Goal: Communication & Community: Answer question/provide support

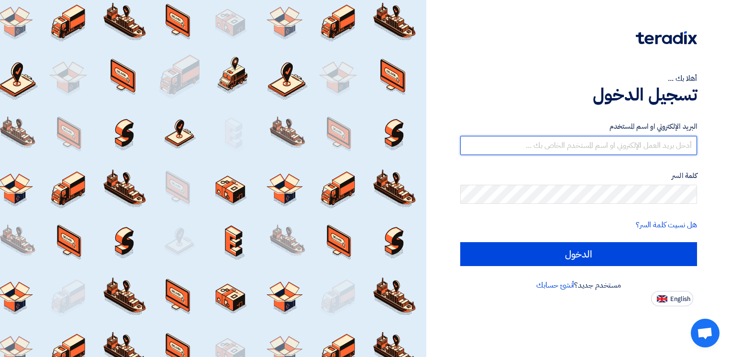
click at [630, 151] on input "text" at bounding box center [578, 145] width 237 height 19
type input "[EMAIL_ADDRESS][DOMAIN_NAME]"
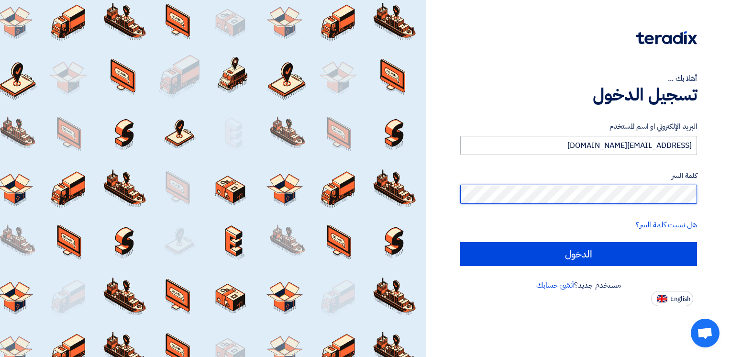
click at [460, 242] on input "الدخول" at bounding box center [578, 254] width 237 height 24
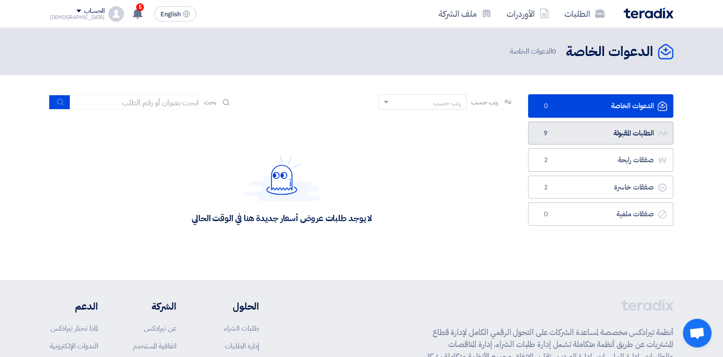
click at [595, 132] on link "الطلبات المقبولة الطلبات المقبولة 9" at bounding box center [600, 132] width 145 height 23
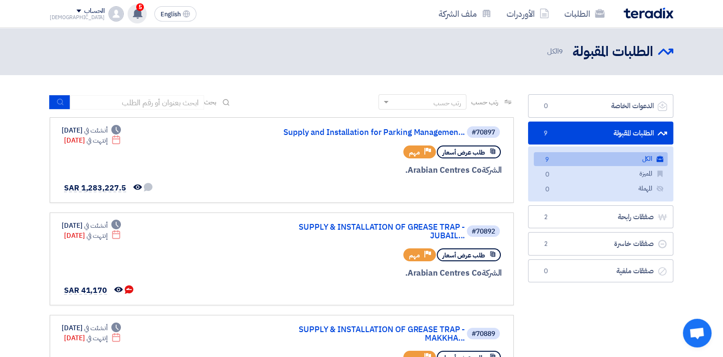
click at [136, 10] on span "5" at bounding box center [140, 7] width 8 height 8
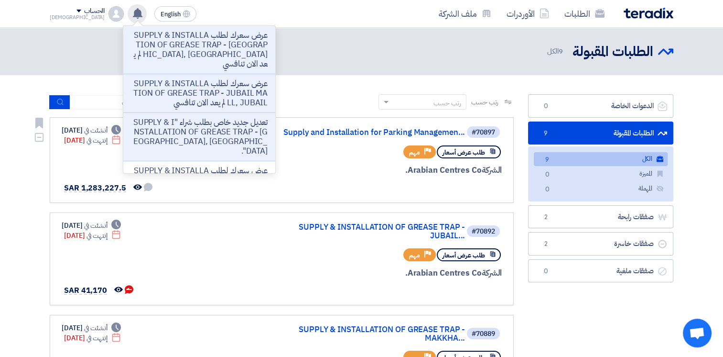
click at [279, 158] on div "طلب عرض أسعار Priority مهم" at bounding box center [387, 151] width 230 height 17
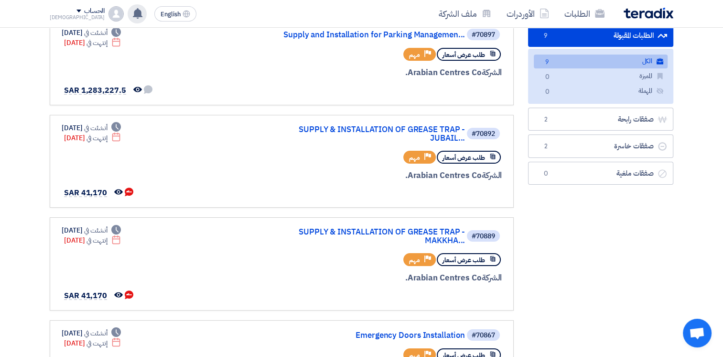
scroll to position [107, 0]
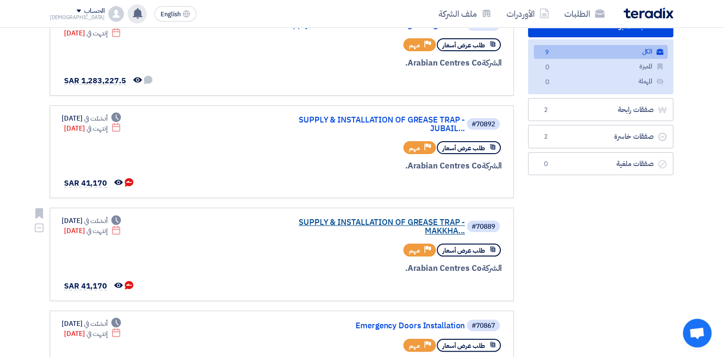
click at [438, 229] on link "SUPPLY & INSTALLATION OF GREASE TRAP - MAKKHA..." at bounding box center [369, 226] width 191 height 17
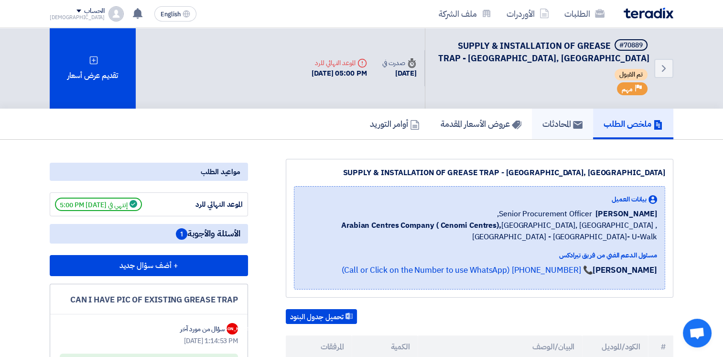
click at [547, 123] on h5 "المحادثات" at bounding box center [563, 123] width 40 height 11
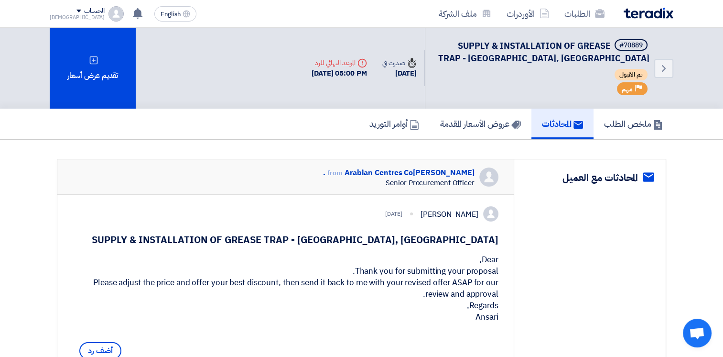
scroll to position [239, 0]
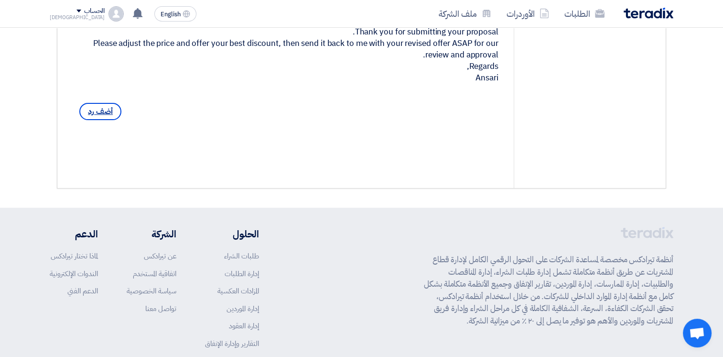
click at [96, 120] on span "أضف رد" at bounding box center [100, 111] width 42 height 17
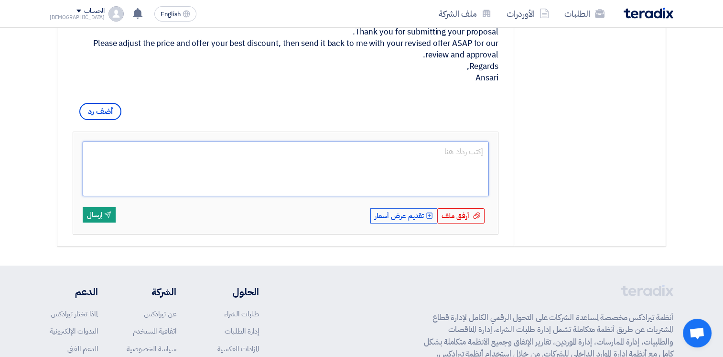
click at [305, 169] on textarea at bounding box center [286, 169] width 406 height 55
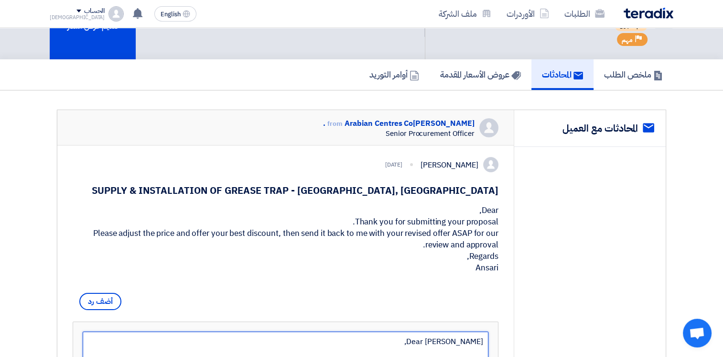
scroll to position [61, 0]
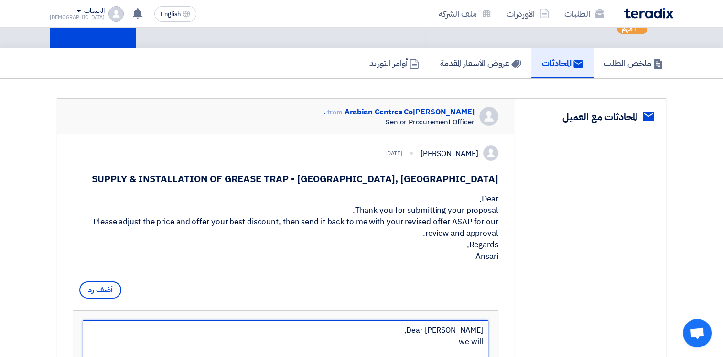
type textarea "Dear [PERSON_NAME], we will"
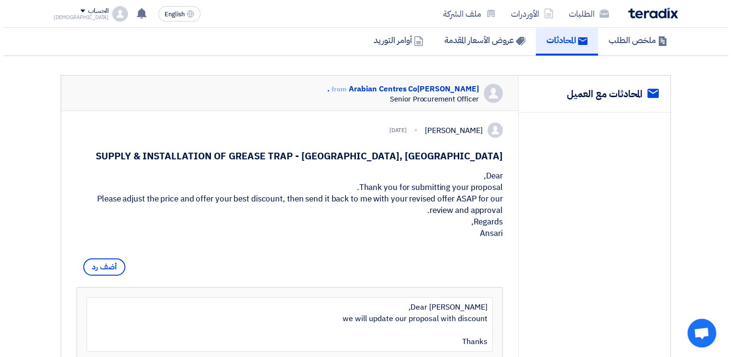
scroll to position [323, 0]
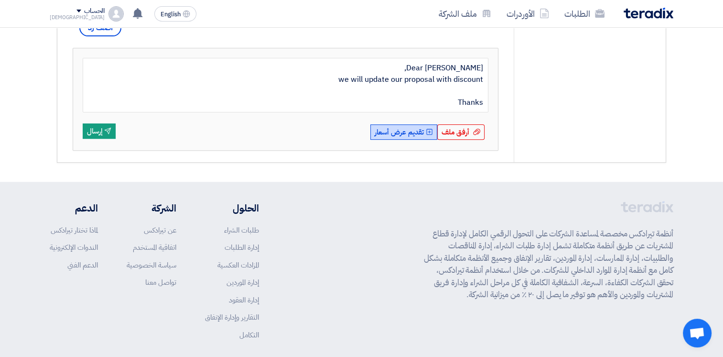
type textarea "Dear [PERSON_NAME], we will update our proposal with discount Thanks"
click at [408, 140] on button "Upload Offer تقديم عرض أسعار" at bounding box center [404, 131] width 67 height 15
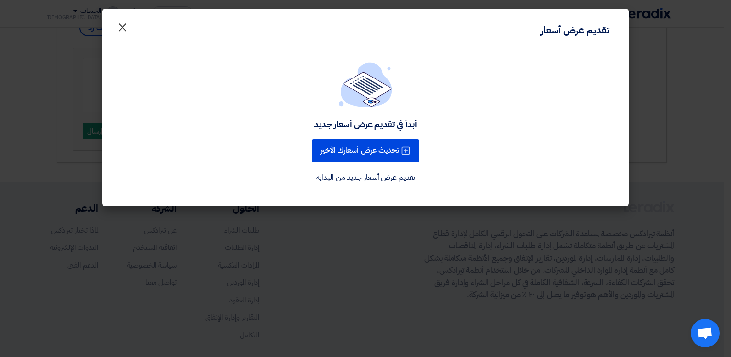
click at [120, 27] on span "×" at bounding box center [122, 26] width 11 height 29
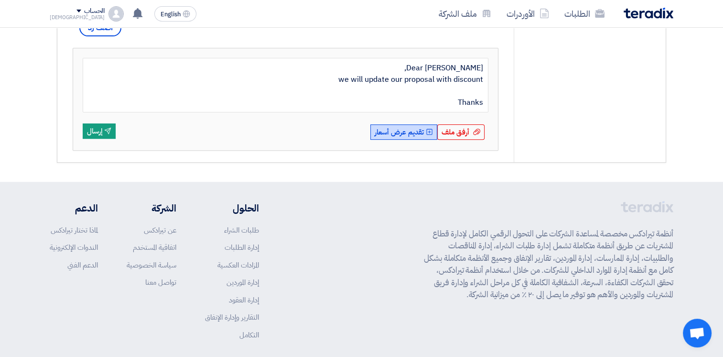
click at [393, 140] on button "Upload Offer تقديم عرض أسعار" at bounding box center [404, 131] width 67 height 15
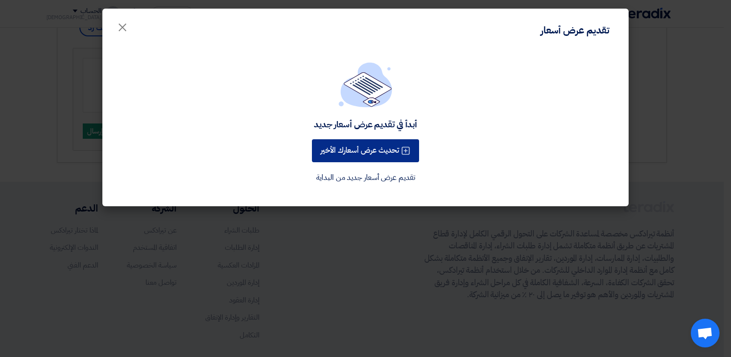
click at [363, 152] on button "تحديث عرض أسعارك الأخير" at bounding box center [365, 150] width 107 height 23
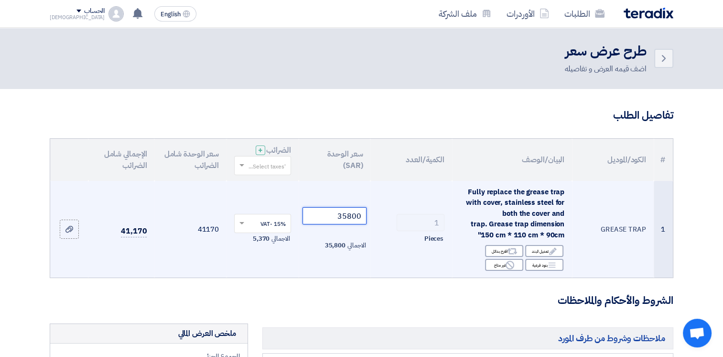
drag, startPoint x: 338, startPoint y: 217, endPoint x: 384, endPoint y: 214, distance: 46.0
click at [384, 214] on tr "1 GREASE TRAP Fully replace the grease trap with cover, stainless steel for bot…" at bounding box center [361, 229] width 623 height 97
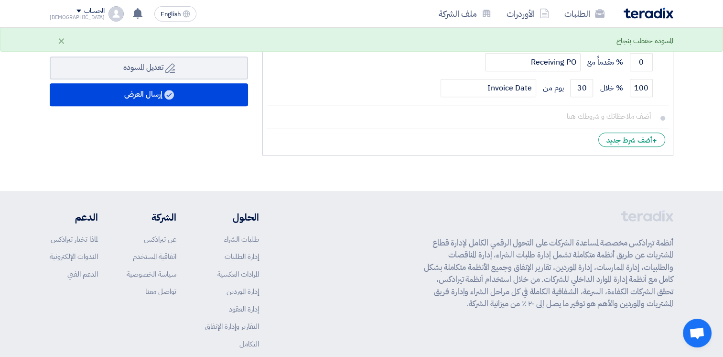
scroll to position [239, 0]
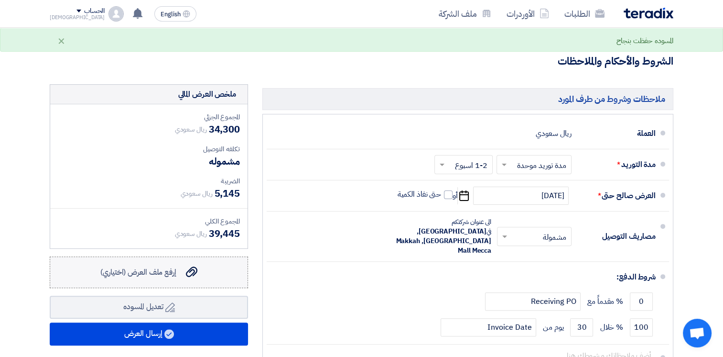
type input "34300"
click at [167, 273] on span "إرفع ملف العرض (اختياري)" at bounding box center [138, 271] width 76 height 11
click at [0, 0] on input "إرفع ملف العرض (اختياري) إرفع ملف العرض (اختياري)" at bounding box center [0, 0] width 0 height 0
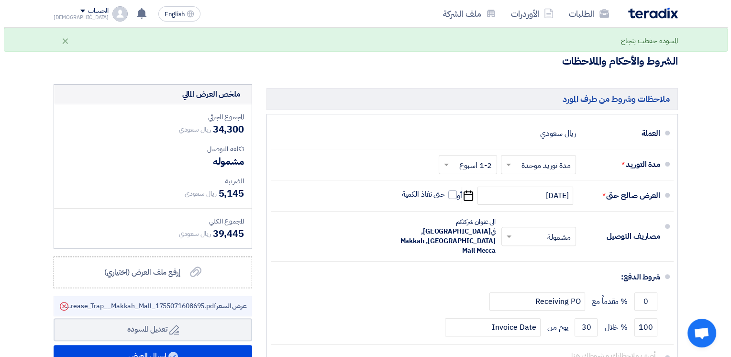
scroll to position [478, 0]
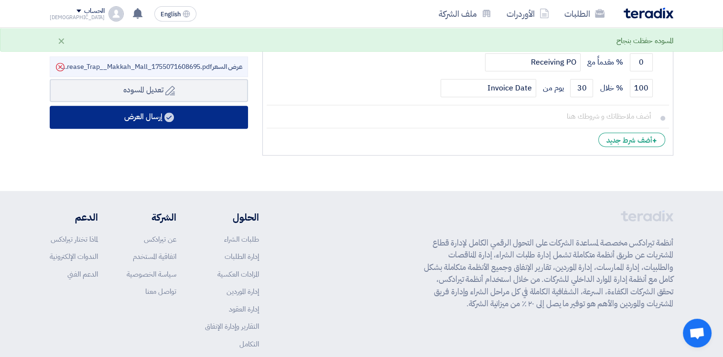
click at [164, 118] on button "إرسال العرض" at bounding box center [149, 117] width 198 height 23
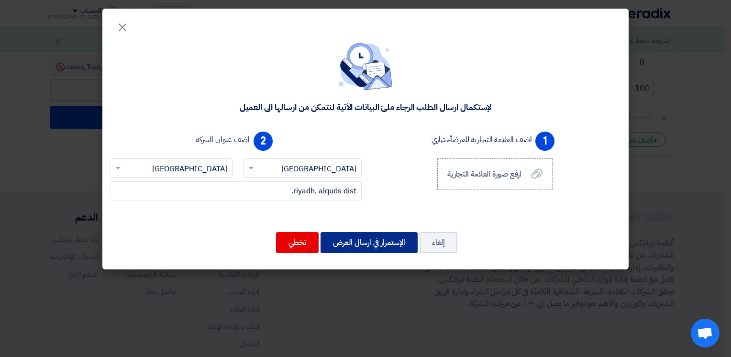
click at [373, 241] on button "الإستمرار في ارسال العرض" at bounding box center [368, 242] width 97 height 21
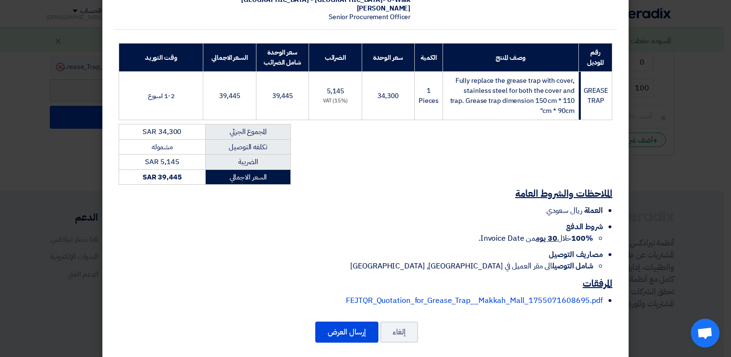
scroll to position [119, 0]
click at [355, 321] on button "إرسال العرض" at bounding box center [346, 331] width 63 height 21
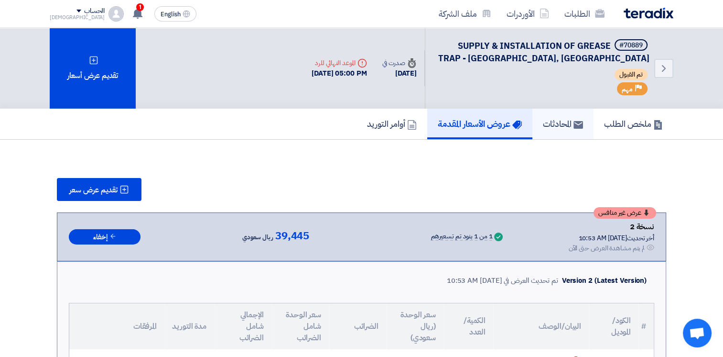
click at [552, 120] on h5 "المحادثات" at bounding box center [563, 123] width 40 height 11
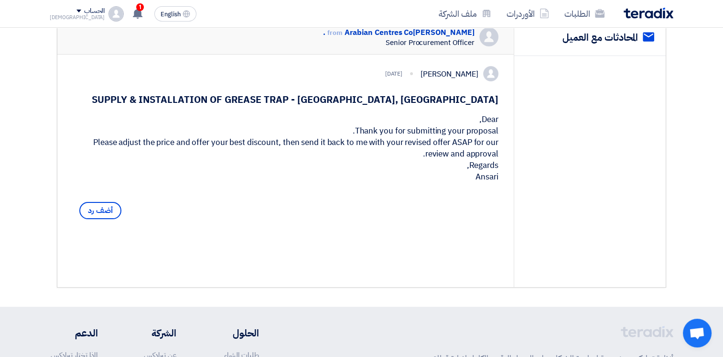
scroll to position [175, 0]
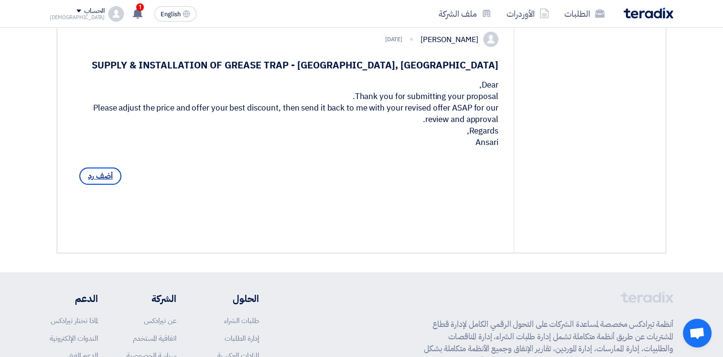
click at [99, 184] on span "أضف رد" at bounding box center [100, 175] width 42 height 17
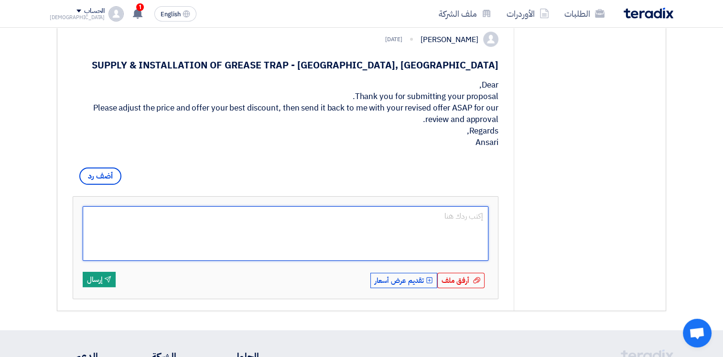
click at [365, 228] on textarea at bounding box center [286, 233] width 406 height 55
paste textarea "Dear [PERSON_NAME], we will update our proposal with discount Thanks"
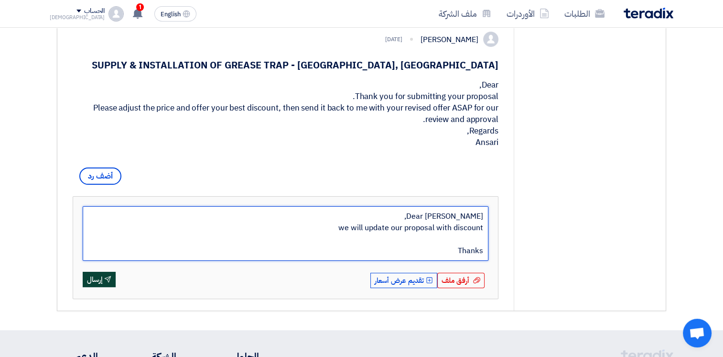
type textarea "Dear [PERSON_NAME], we will update our proposal with discount Thanks"
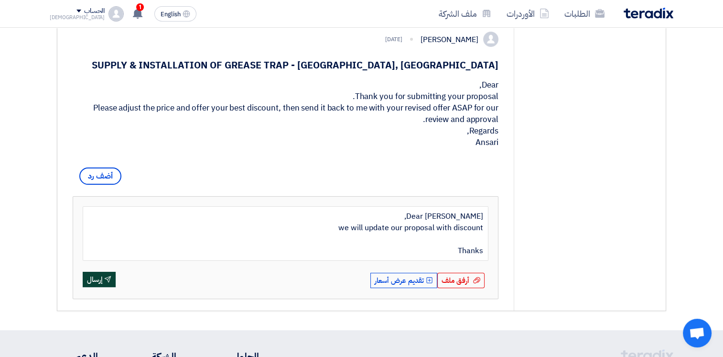
click at [100, 287] on button "Send إرسال" at bounding box center [99, 279] width 33 height 15
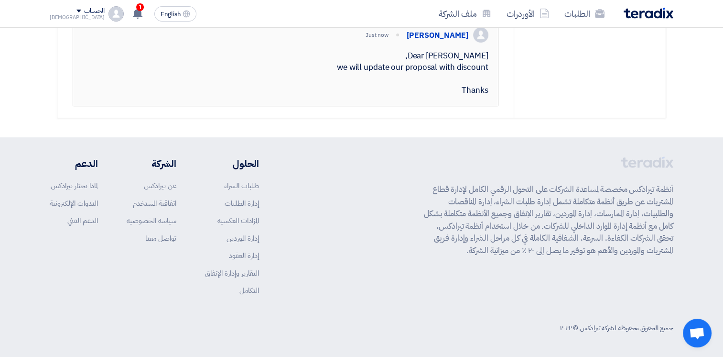
scroll to position [0, 0]
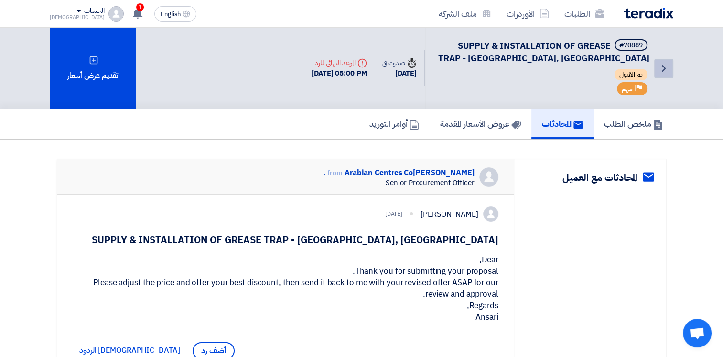
click at [659, 63] on icon "Back" at bounding box center [663, 68] width 11 height 11
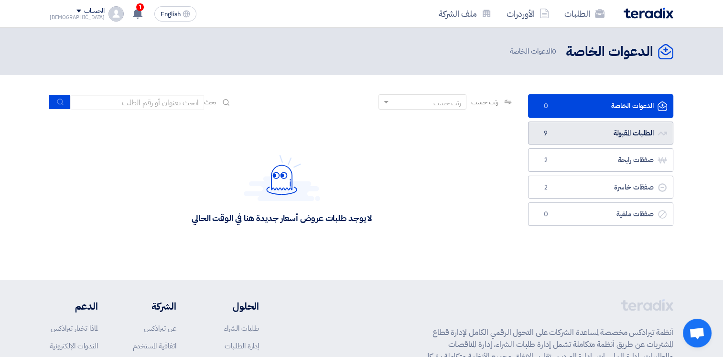
click at [584, 128] on link "الطلبات المقبولة الطلبات المقبولة 9" at bounding box center [600, 132] width 145 height 23
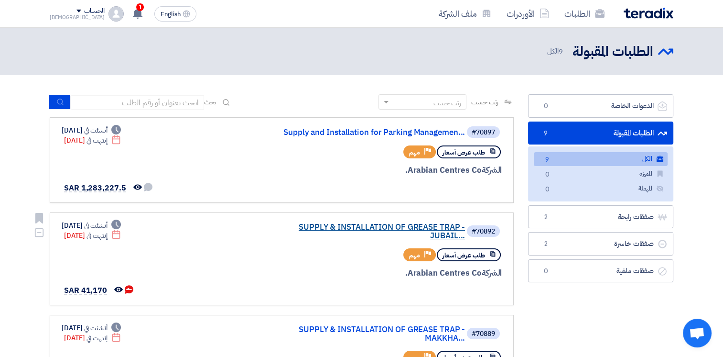
click at [456, 225] on link "SUPPLY & INSTALLATION OF GREASE TRAP - JUBAIL..." at bounding box center [369, 231] width 191 height 17
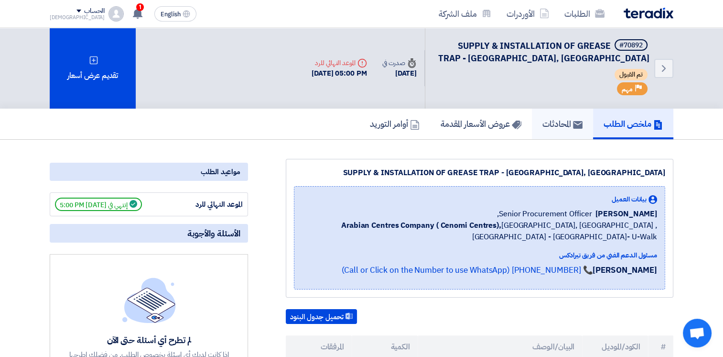
click at [551, 127] on h5 "المحادثات" at bounding box center [563, 123] width 40 height 11
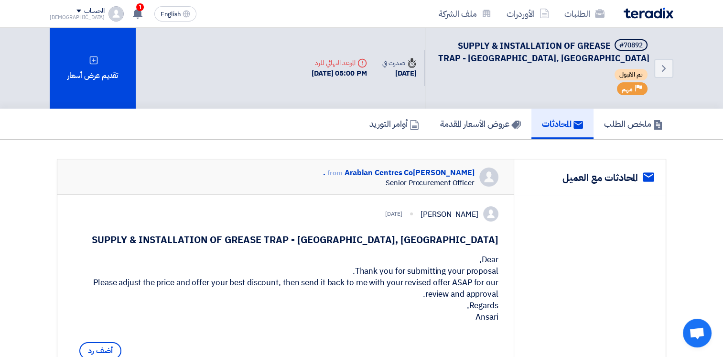
scroll to position [239, 0]
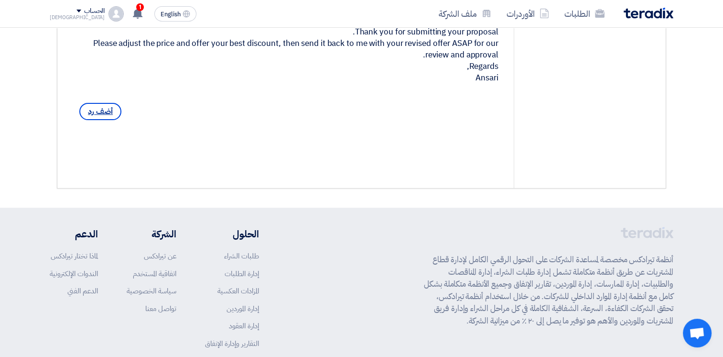
click at [88, 120] on span "أضف رد" at bounding box center [100, 111] width 42 height 17
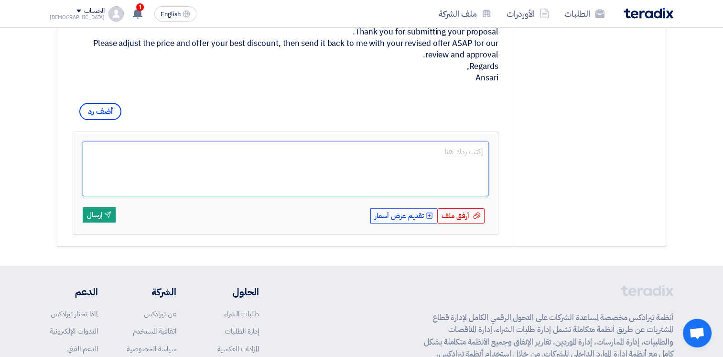
click at [181, 186] on textarea at bounding box center [286, 169] width 406 height 55
paste textarea "Dear [PERSON_NAME], we will update our proposal with discount Thanks"
click at [251, 187] on textarea "Dear [PERSON_NAME], we will update our proposal with discount Thanks" at bounding box center [286, 169] width 406 height 55
type textarea "Dear [PERSON_NAME], we will update our proposal with discount Thanks"
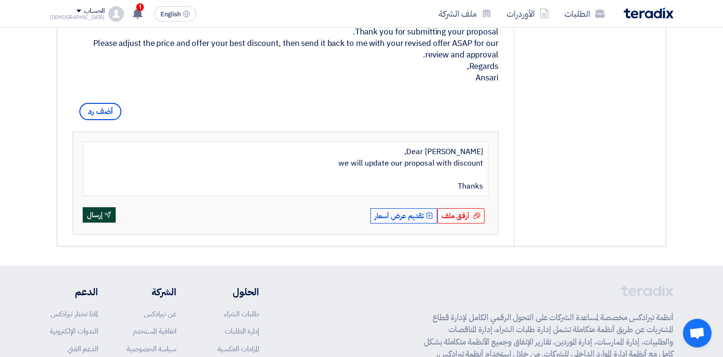
click at [99, 222] on button "Send إرسال" at bounding box center [99, 214] width 33 height 15
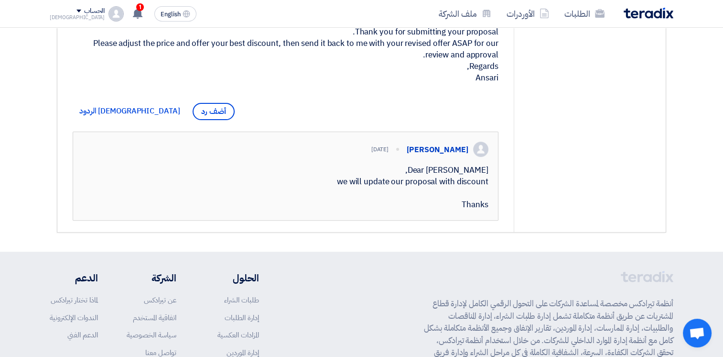
scroll to position [0, 0]
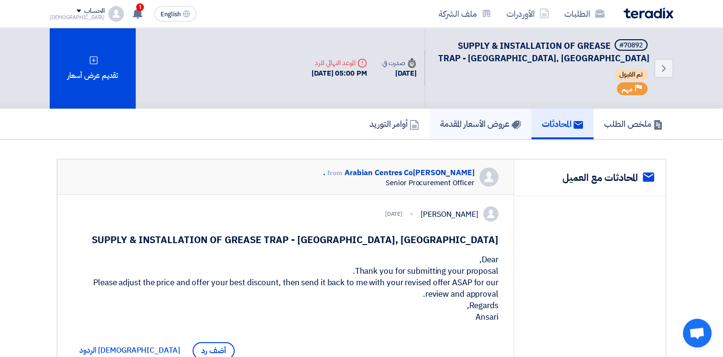
click at [441, 129] on h5 "عروض الأسعار المقدمة" at bounding box center [480, 123] width 81 height 11
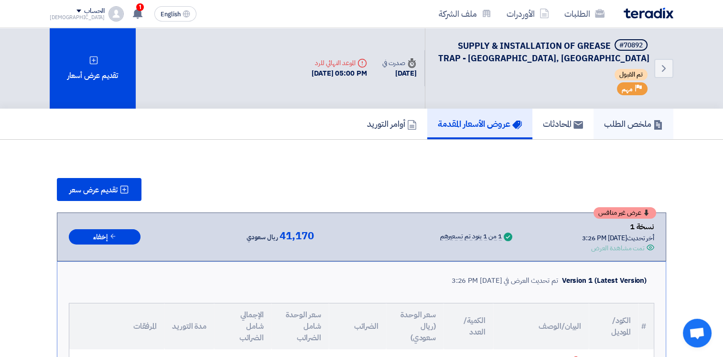
click at [612, 124] on h5 "ملخص الطلب" at bounding box center [633, 123] width 59 height 11
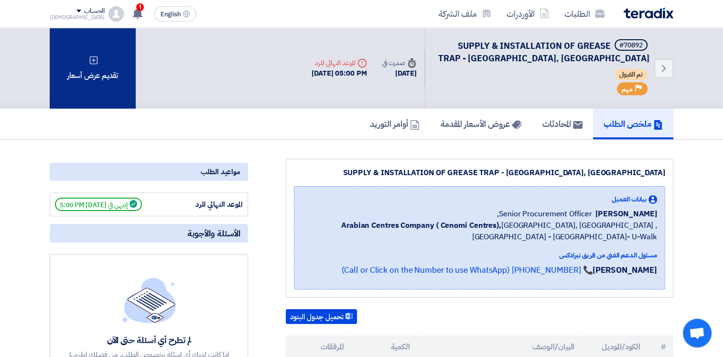
click at [98, 72] on div "تقديم عرض أسعار" at bounding box center [93, 68] width 86 height 81
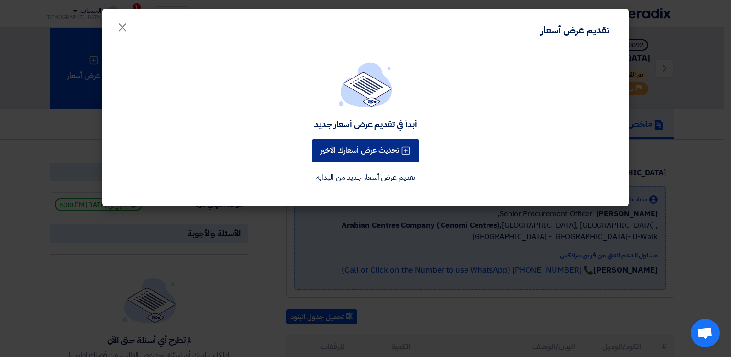
click at [383, 150] on button "تحديث عرض أسعارك الأخير" at bounding box center [365, 150] width 107 height 23
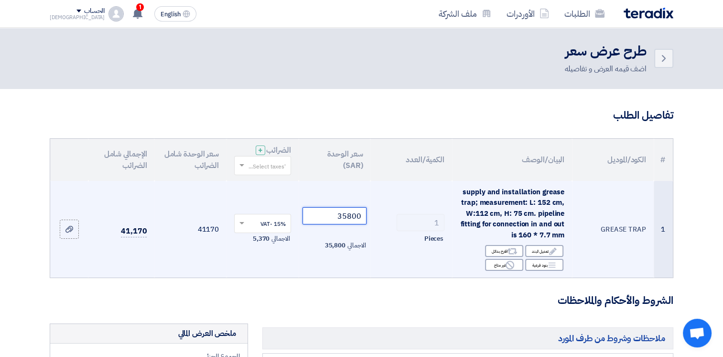
drag, startPoint x: 358, startPoint y: 217, endPoint x: 369, endPoint y: 216, distance: 11.5
click at [369, 216] on td "35800 الاجمالي 35,800" at bounding box center [335, 229] width 72 height 97
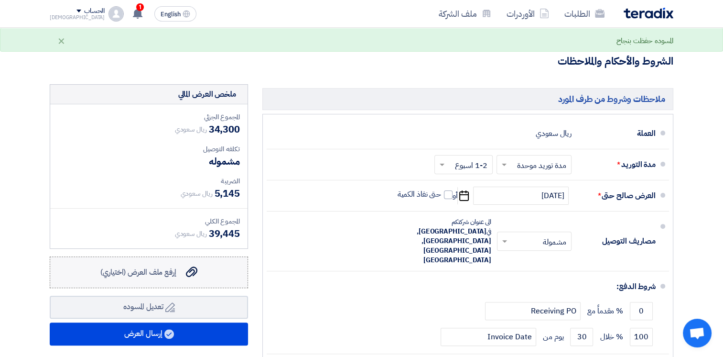
type input "34300"
click at [182, 274] on div "إرفع ملف العرض (اختياري) إرفع ملف العرض (اختياري)" at bounding box center [148, 271] width 97 height 11
click at [0, 0] on input "إرفع ملف العرض (اختياري) إرفع ملف العرض (اختياري)" at bounding box center [0, 0] width 0 height 0
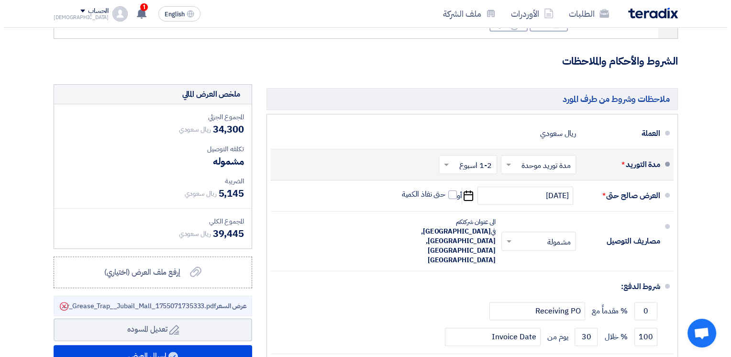
scroll to position [478, 0]
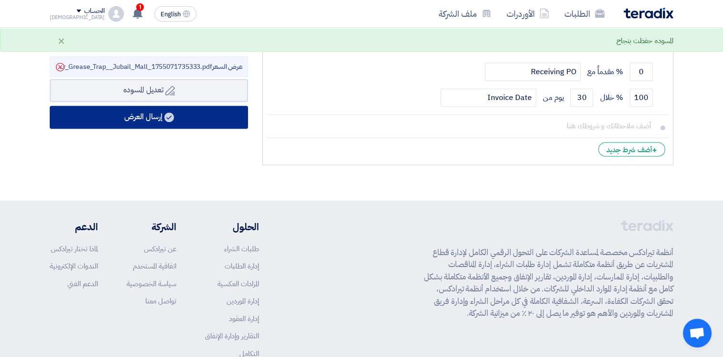
click at [148, 121] on button "إرسال العرض" at bounding box center [149, 117] width 198 height 23
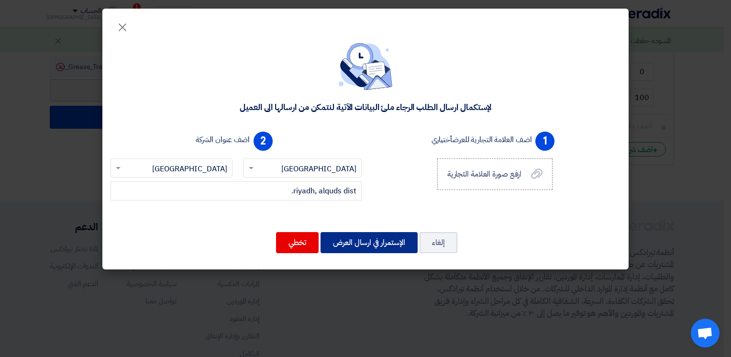
click at [347, 241] on button "الإستمرار في ارسال العرض" at bounding box center [368, 242] width 97 height 21
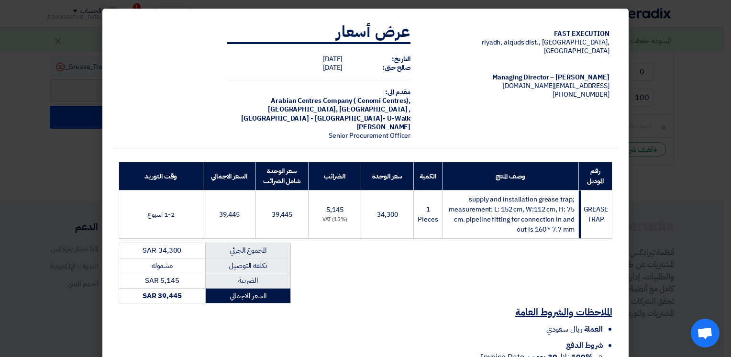
scroll to position [119, 0]
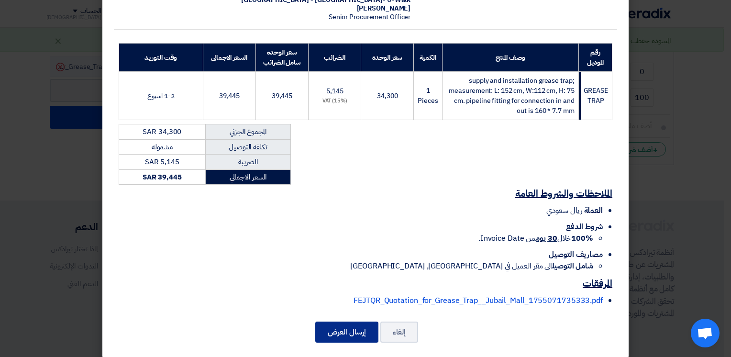
click at [348, 321] on button "إرسال العرض" at bounding box center [346, 331] width 63 height 21
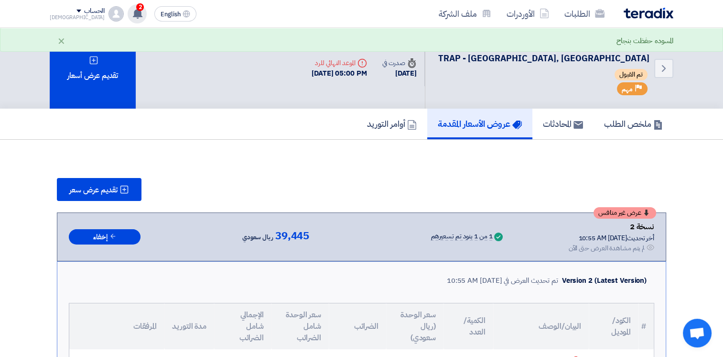
click at [133, 13] on use at bounding box center [138, 13] width 10 height 11
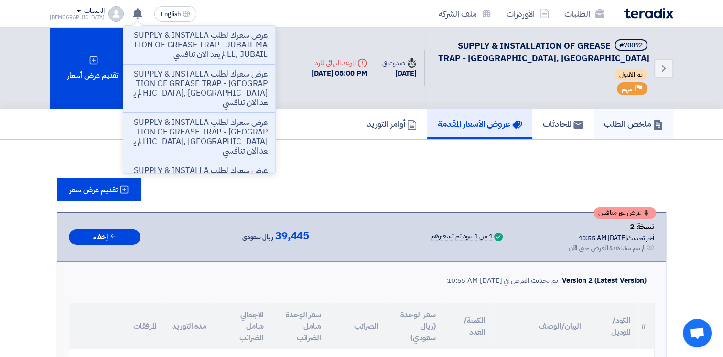
click at [645, 124] on h5 "ملخص الطلب" at bounding box center [633, 123] width 59 height 11
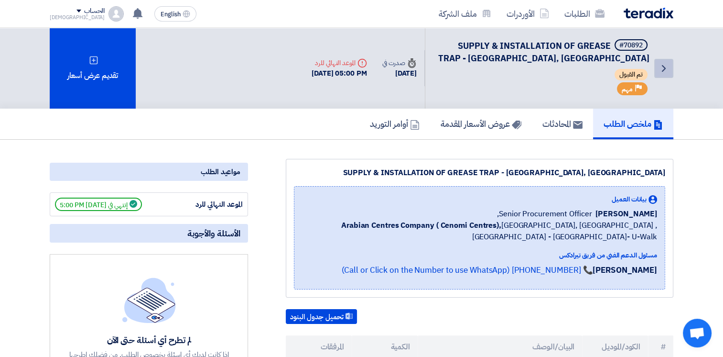
click at [660, 70] on icon "Back" at bounding box center [663, 68] width 11 height 11
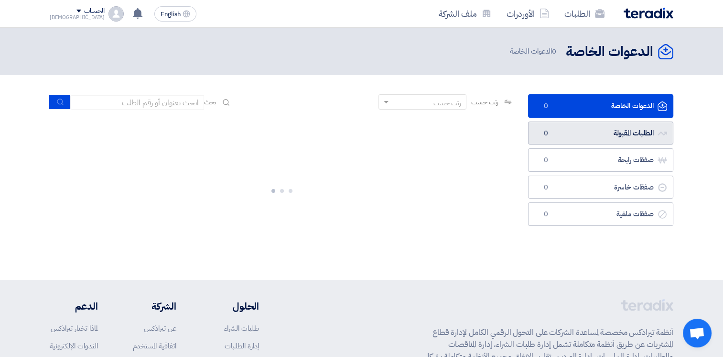
click at [602, 137] on link "الطلبات المقبولة الطلبات المقبولة 0" at bounding box center [600, 132] width 145 height 23
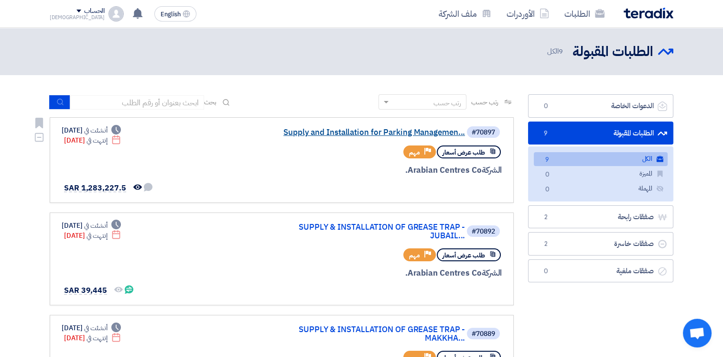
click at [371, 131] on link "Supply and Installation for Parking Managemen..." at bounding box center [369, 132] width 191 height 9
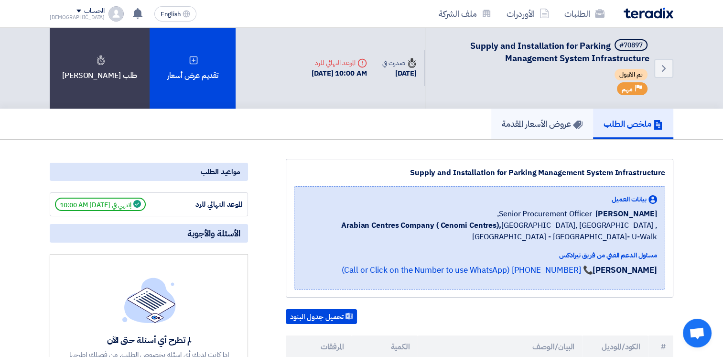
click at [558, 124] on h5 "عروض الأسعار المقدمة" at bounding box center [542, 123] width 81 height 11
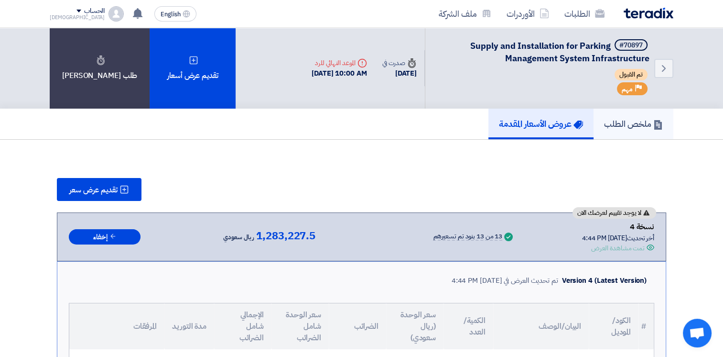
click at [619, 122] on h5 "ملخص الطلب" at bounding box center [633, 123] width 59 height 11
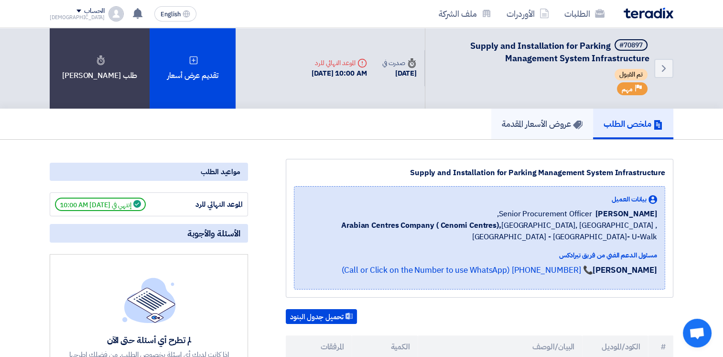
click at [541, 127] on h5 "عروض الأسعار المقدمة" at bounding box center [542, 123] width 81 height 11
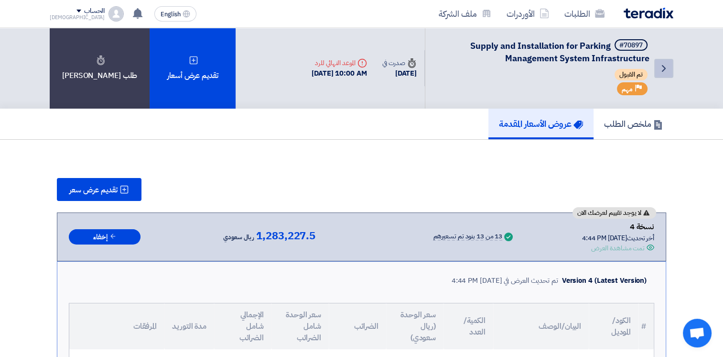
click at [655, 72] on link "Back" at bounding box center [664, 68] width 19 height 19
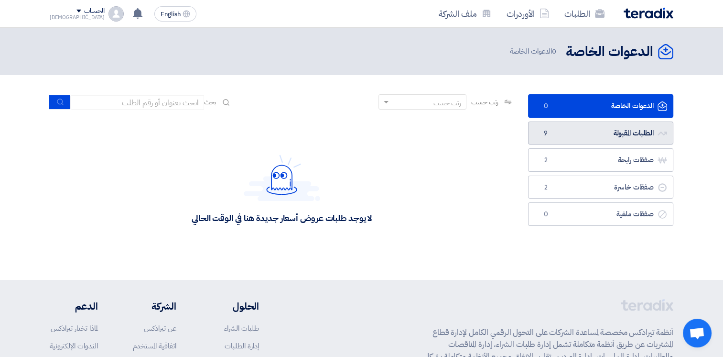
click at [605, 134] on link "الطلبات المقبولة الطلبات المقبولة 9" at bounding box center [600, 132] width 145 height 23
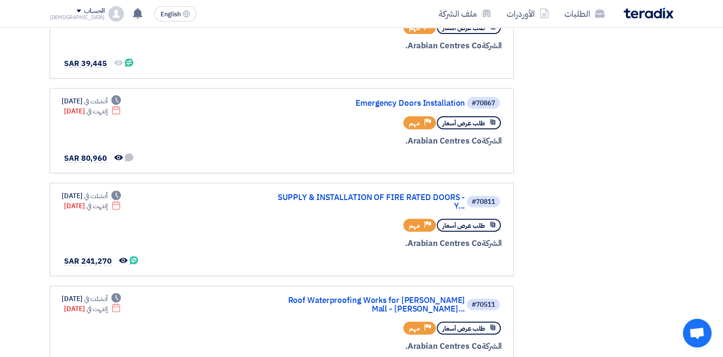
scroll to position [337, 0]
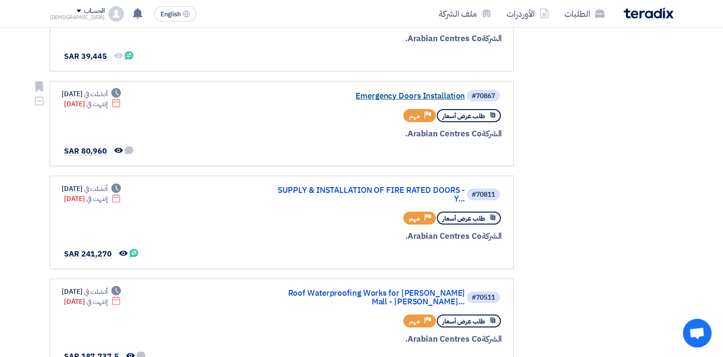
click at [419, 94] on link "Emergency Doors Installation" at bounding box center [369, 96] width 191 height 9
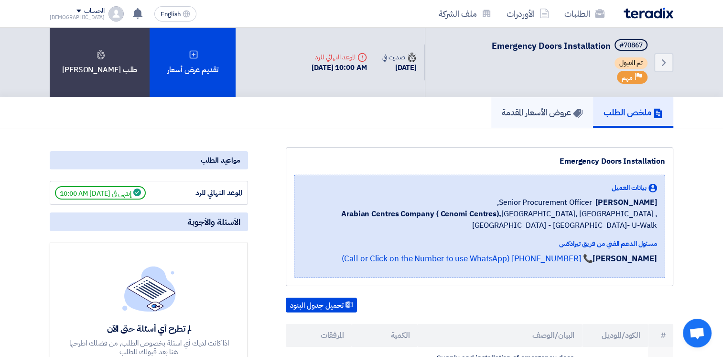
click at [539, 102] on link "عروض الأسعار المقدمة" at bounding box center [543, 112] width 102 height 31
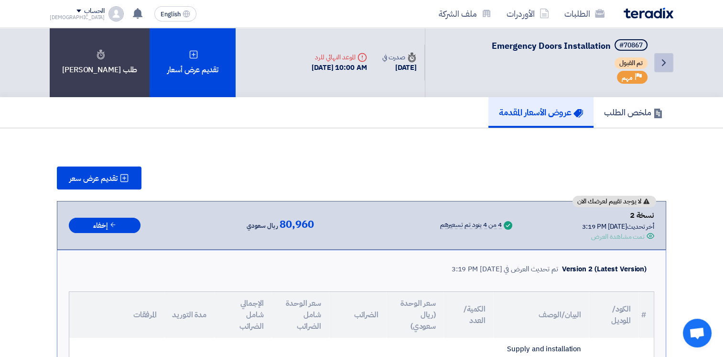
click at [666, 62] on icon "Back" at bounding box center [663, 62] width 11 height 11
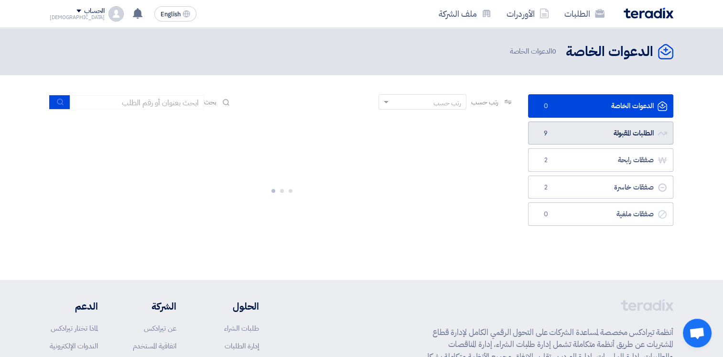
click at [613, 135] on link "الطلبات المقبولة الطلبات المقبولة 9" at bounding box center [600, 132] width 145 height 23
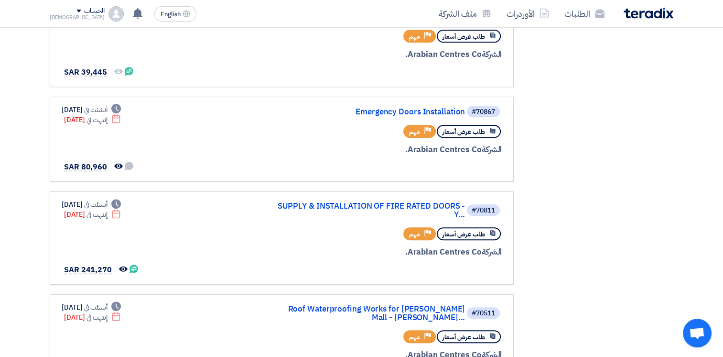
scroll to position [336, 0]
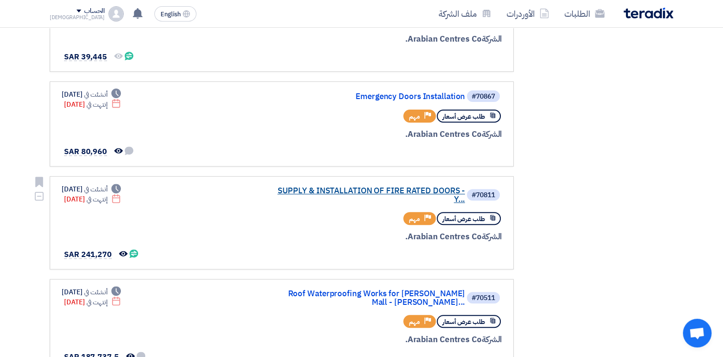
click at [354, 186] on link "SUPPLY & INSTALLATION OF FIRE RATED DOORS - Y..." at bounding box center [369, 194] width 191 height 17
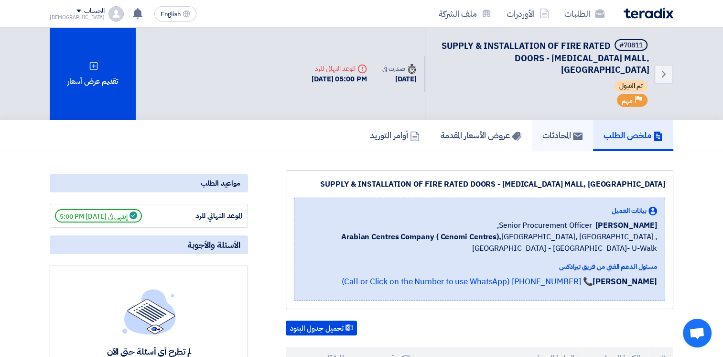
click at [569, 130] on h5 "المحادثات" at bounding box center [563, 135] width 40 height 11
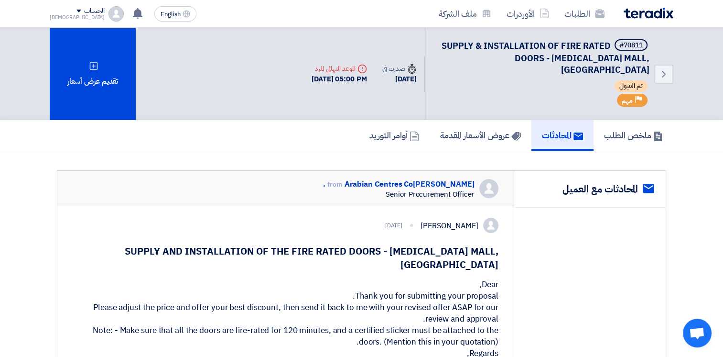
scroll to position [239, 0]
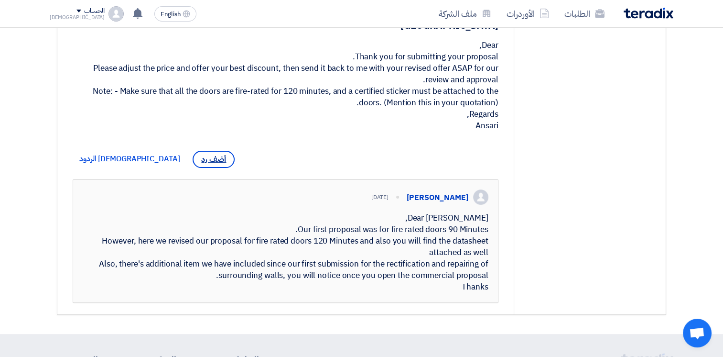
click at [193, 151] on span "أضف رد" at bounding box center [214, 159] width 42 height 17
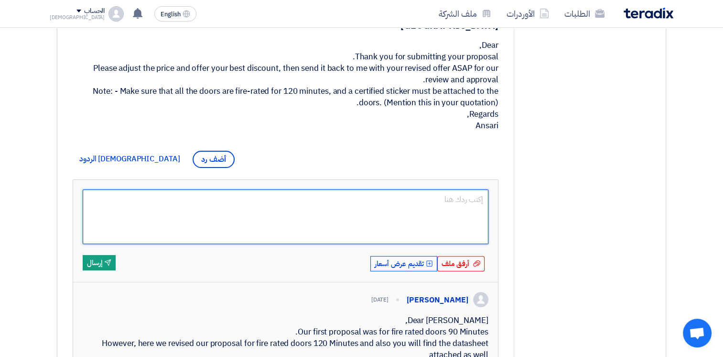
click at [407, 201] on textarea at bounding box center [286, 216] width 406 height 55
type textarea "dear [PERSON_NAME], Any update on th"
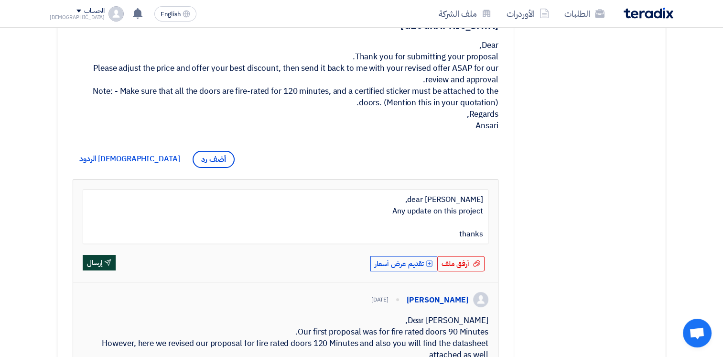
type textarea "dear [PERSON_NAME], Any update on this project thanks"
click at [98, 255] on button "Send إرسال" at bounding box center [99, 262] width 33 height 15
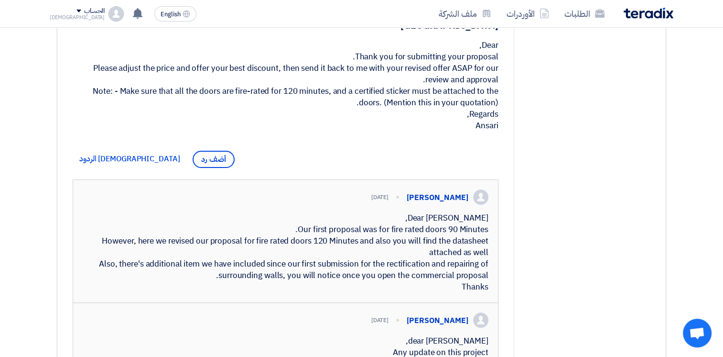
scroll to position [0, 0]
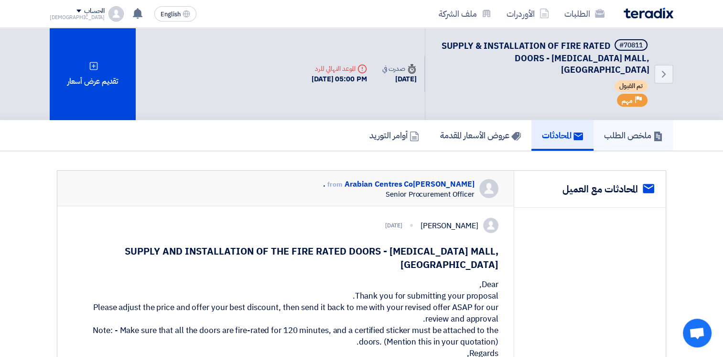
click at [624, 130] on h5 "ملخص الطلب" at bounding box center [633, 135] width 59 height 11
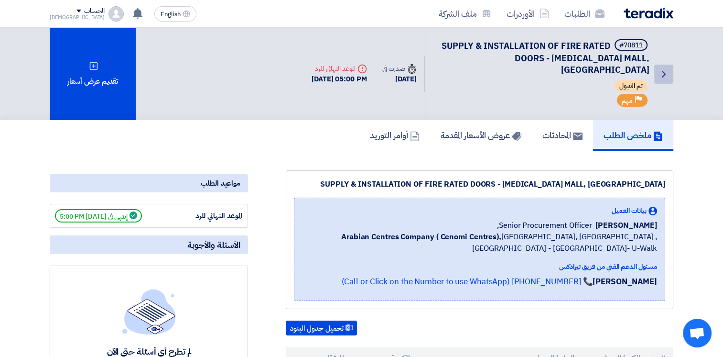
click at [660, 65] on link "Back" at bounding box center [664, 74] width 19 height 19
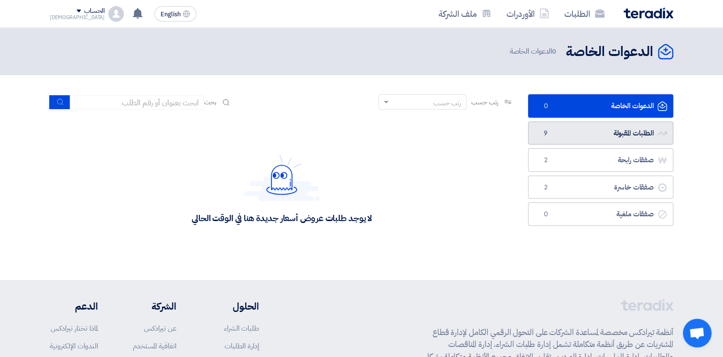
click at [576, 136] on link "الطلبات المقبولة الطلبات المقبولة 9" at bounding box center [600, 132] width 145 height 23
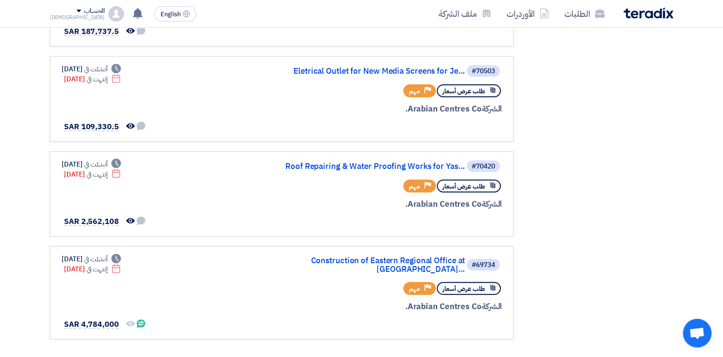
scroll to position [663, 0]
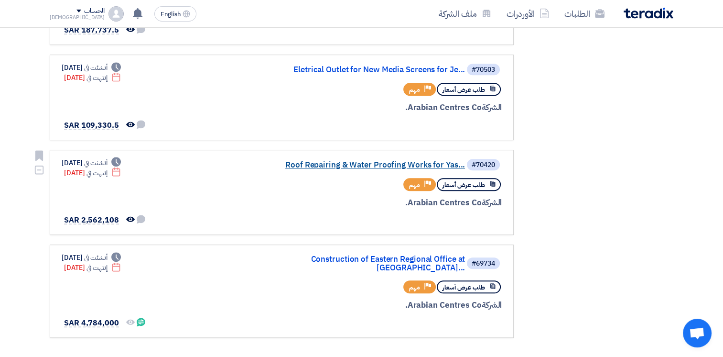
click at [352, 161] on link "Roof Repairing & Water Proofing Works for Yas..." at bounding box center [369, 165] width 191 height 9
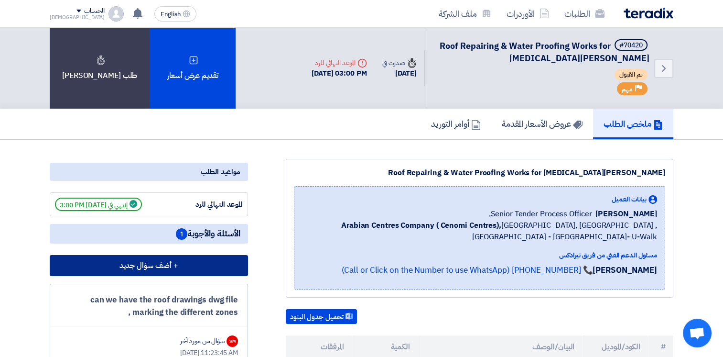
click at [173, 264] on button "+ أضف سؤال جديد" at bounding box center [149, 265] width 198 height 21
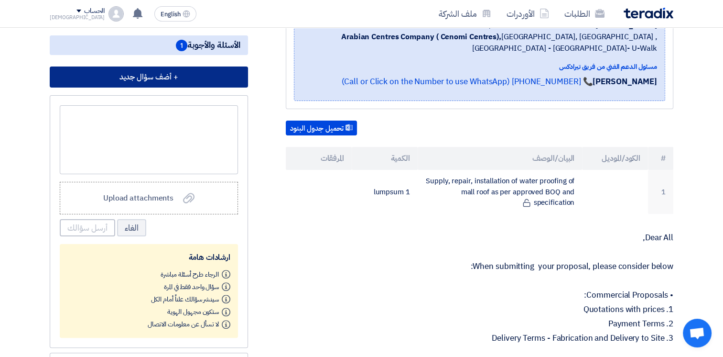
scroll to position [239, 0]
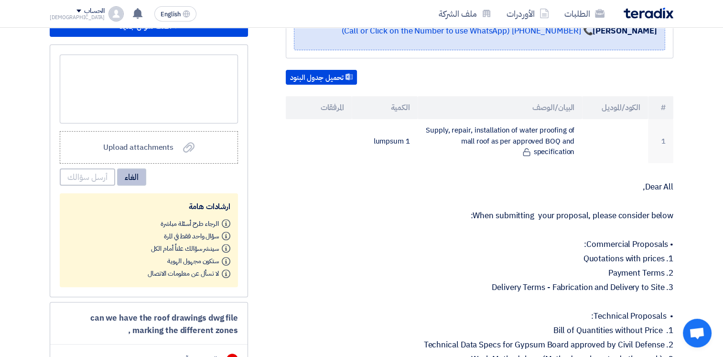
click at [132, 171] on button "الغاء" at bounding box center [131, 176] width 29 height 17
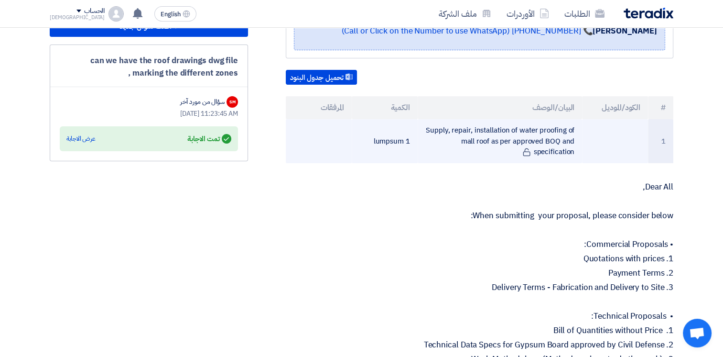
scroll to position [0, 0]
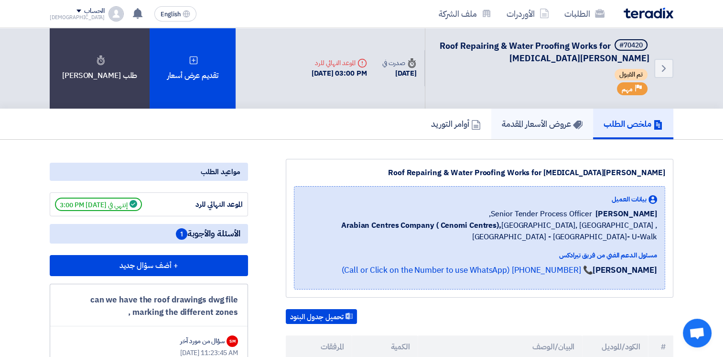
click at [557, 122] on h5 "عروض الأسعار المقدمة" at bounding box center [542, 123] width 81 height 11
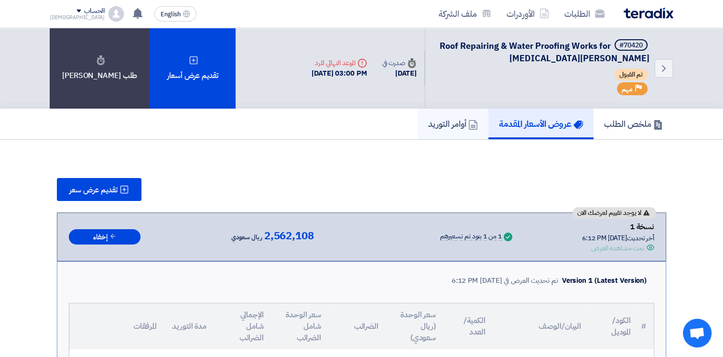
click at [469, 120] on icon at bounding box center [474, 125] width 10 height 10
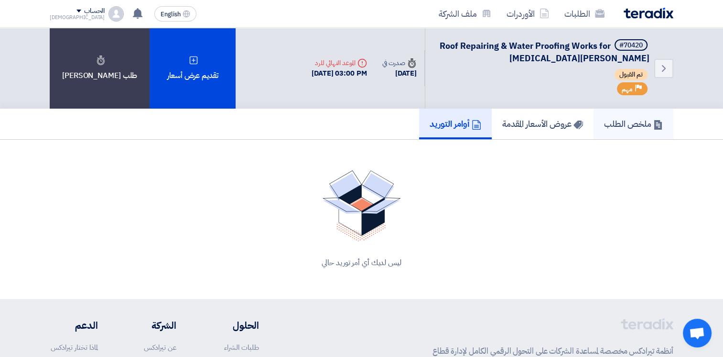
click at [616, 128] on h5 "ملخص الطلب" at bounding box center [633, 123] width 59 height 11
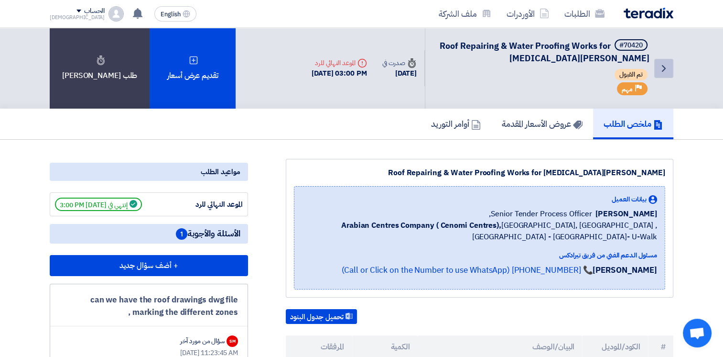
click at [662, 67] on icon "Back" at bounding box center [663, 68] width 11 height 11
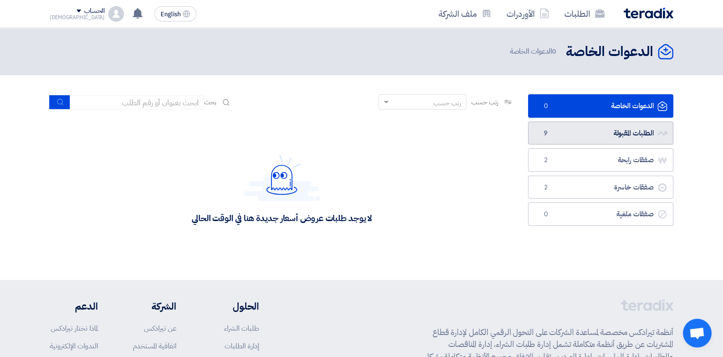
click at [611, 135] on link "الطلبات المقبولة الطلبات المقبولة 9" at bounding box center [600, 132] width 145 height 23
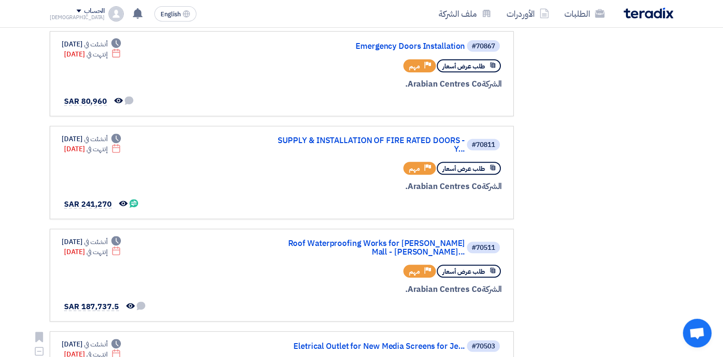
scroll to position [717, 0]
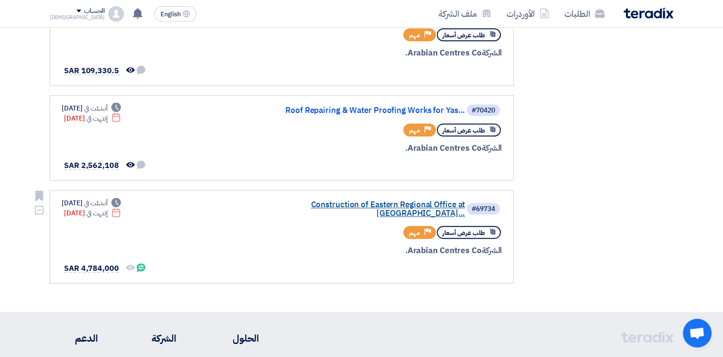
click at [365, 200] on link "Construction of Eastern Regional Office at [GEOGRAPHIC_DATA]..." at bounding box center [369, 208] width 191 height 17
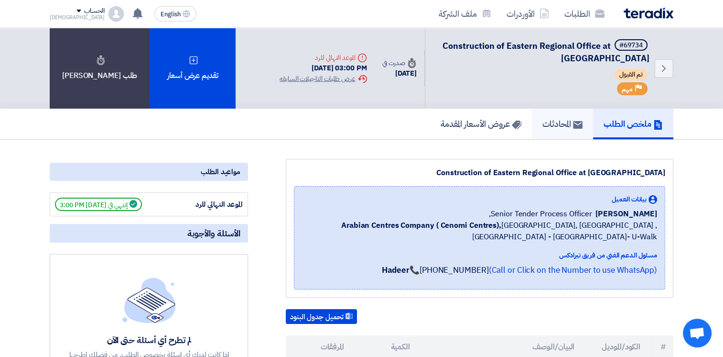
click at [543, 125] on h5 "المحادثات" at bounding box center [563, 123] width 40 height 11
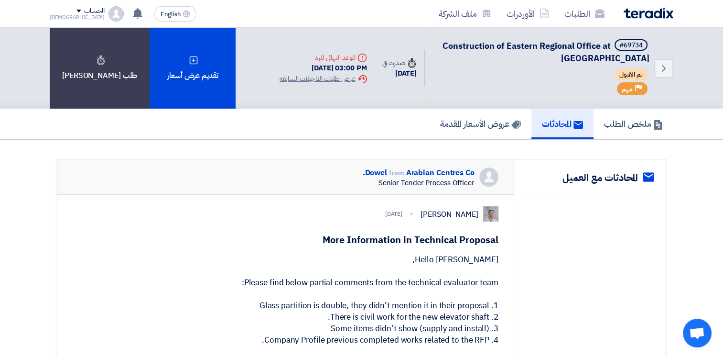
scroll to position [239, 0]
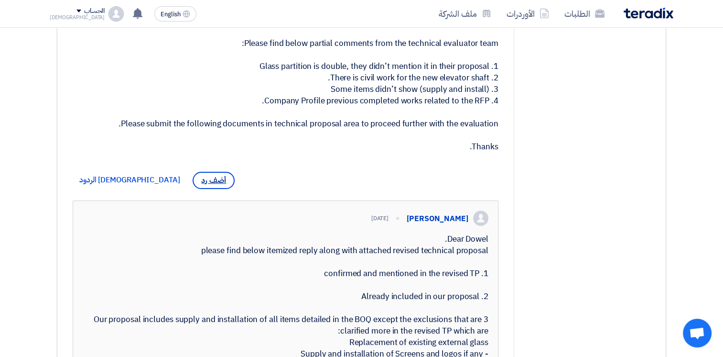
click at [193, 189] on span "أضف رد" at bounding box center [214, 180] width 42 height 17
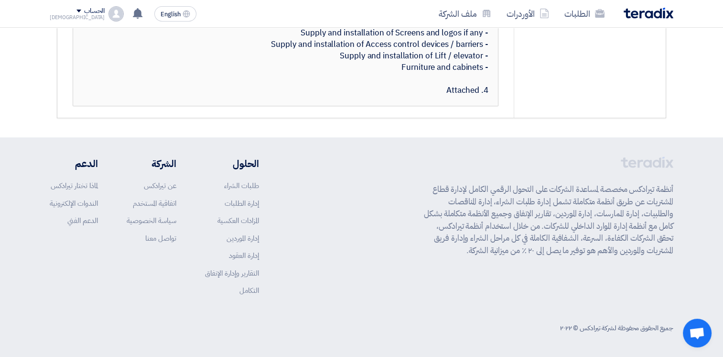
scroll to position [352, 0]
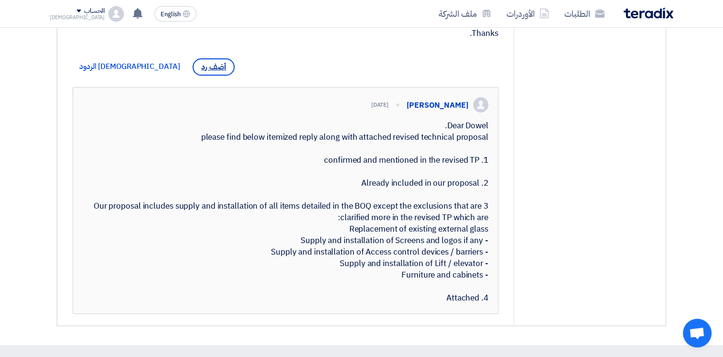
click at [193, 76] on span "أضف رد" at bounding box center [214, 66] width 42 height 17
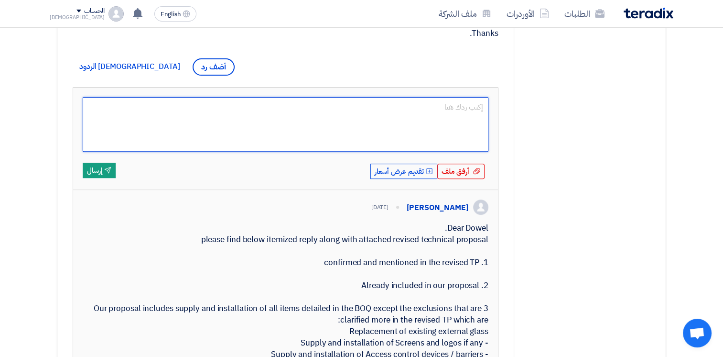
click at [218, 145] on textarea at bounding box center [286, 124] width 406 height 55
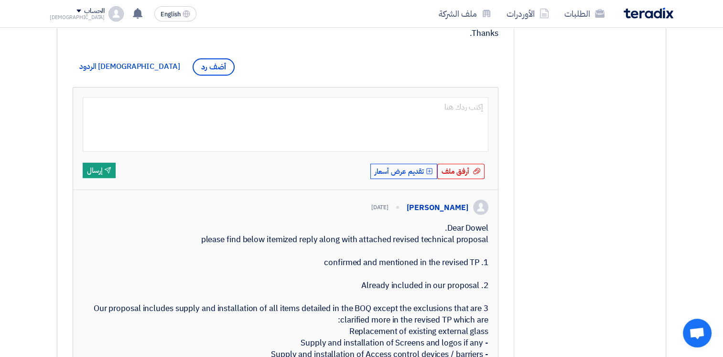
type textarea "d"
type textarea "Dear Mr. Dowel, Is there any update in this project?"
type textarea "Dear Mr. Dowel, Is there any update in this project? Thanks"
click at [109, 174] on icon "Send" at bounding box center [107, 169] width 7 height 7
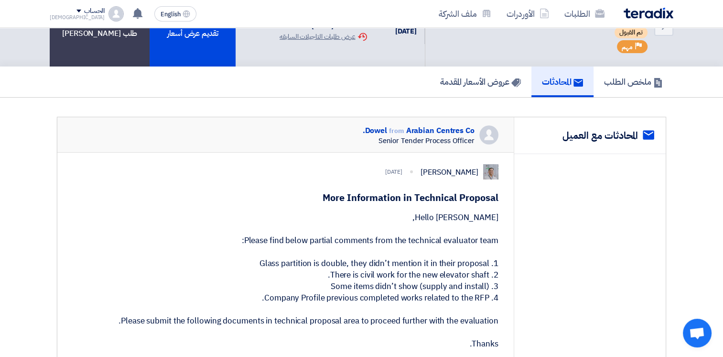
scroll to position [0, 0]
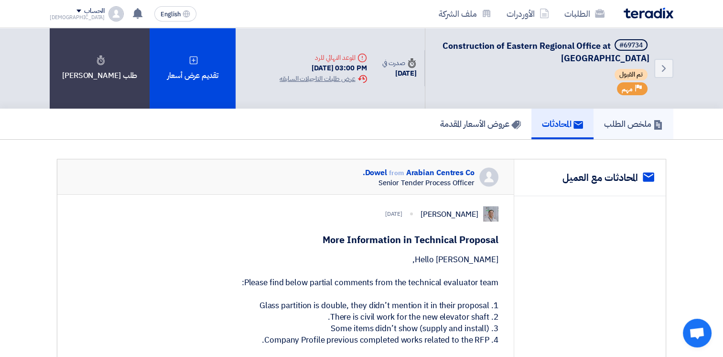
click at [646, 120] on h5 "ملخص الطلب" at bounding box center [633, 123] width 59 height 11
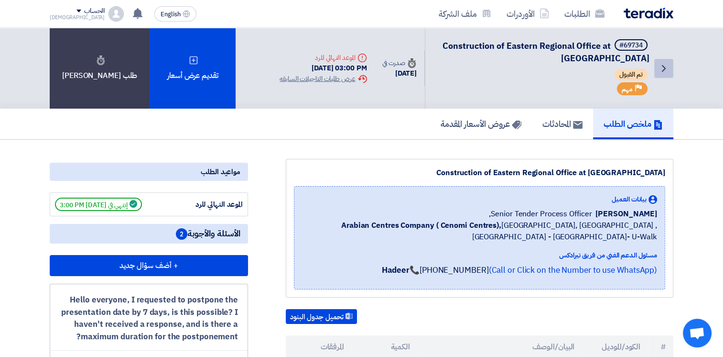
click at [664, 72] on icon "Back" at bounding box center [663, 68] width 11 height 11
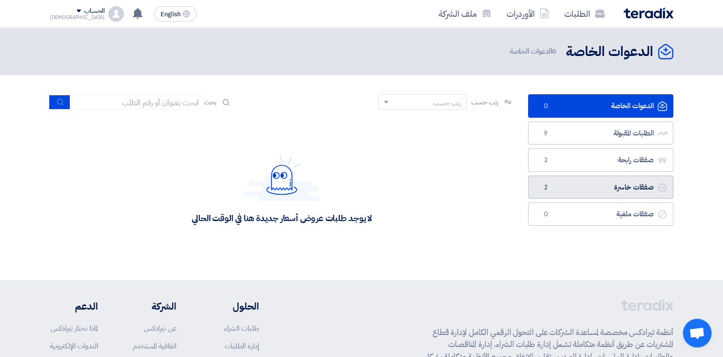
click at [627, 186] on link "صفقات خاسرة صفقات خاسرة 2" at bounding box center [600, 186] width 145 height 23
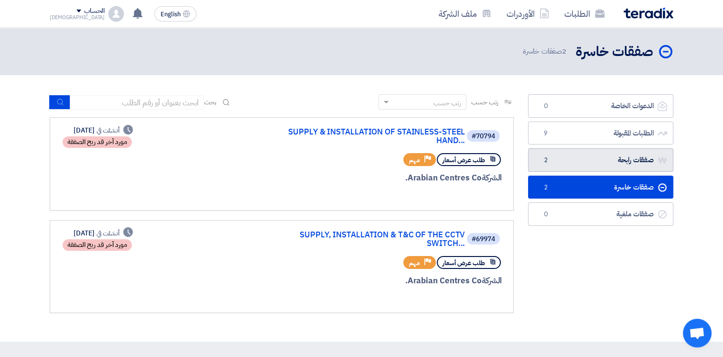
click at [613, 156] on link "صفقات رابحة صفقات رابحة 2" at bounding box center [600, 159] width 145 height 23
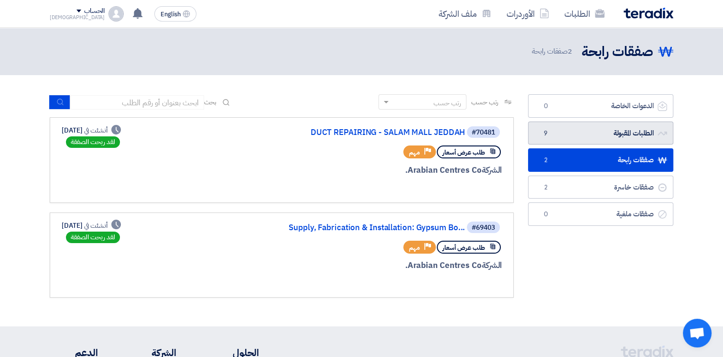
click at [597, 131] on link "الطلبات المقبولة الطلبات المقبولة 9" at bounding box center [600, 132] width 145 height 23
